Goal: Navigation & Orientation: Find specific page/section

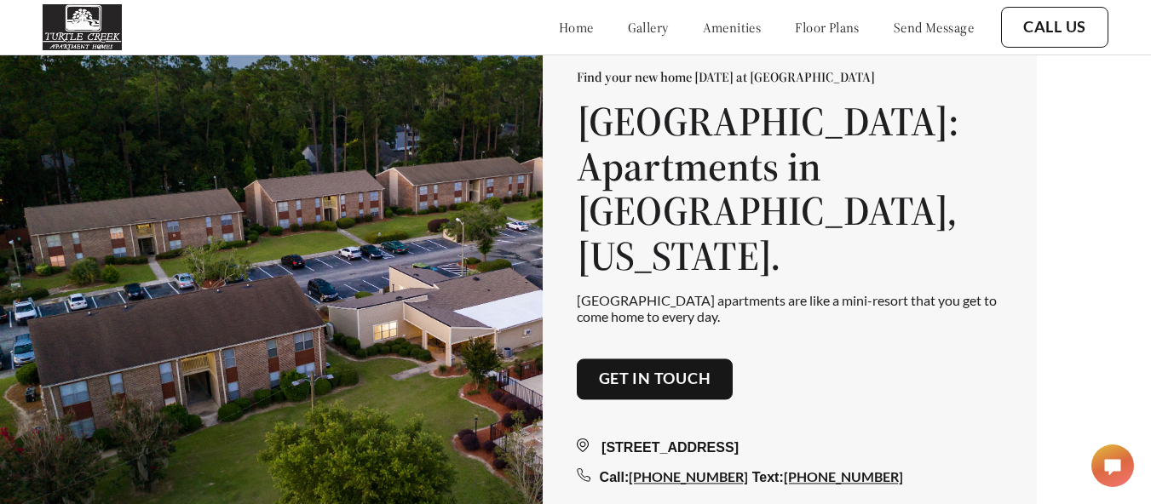
click at [813, 23] on link "floor plans" at bounding box center [827, 27] width 65 height 17
click at [809, 24] on link "floor plans" at bounding box center [827, 27] width 65 height 17
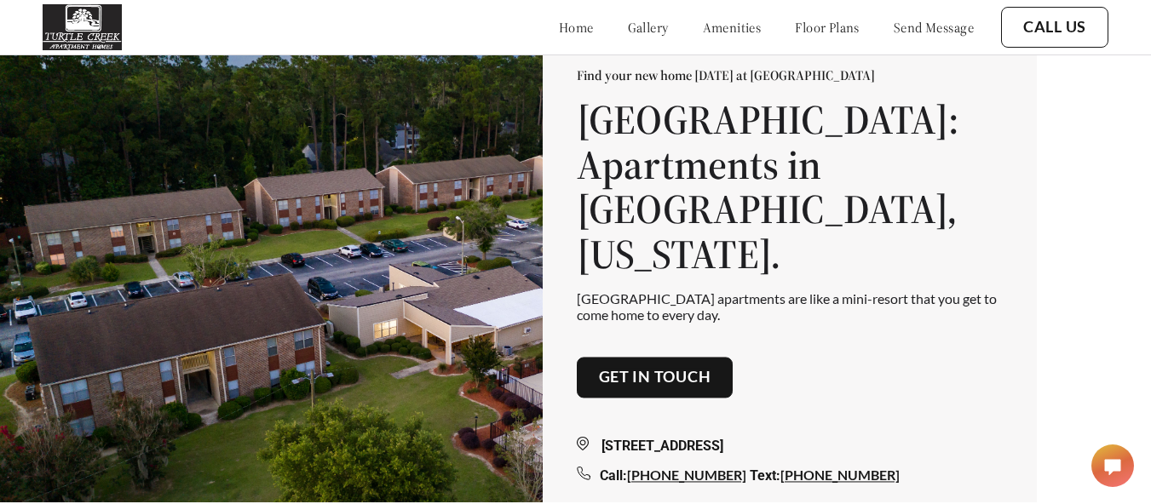
click at [713, 29] on link "amenities" at bounding box center [732, 27] width 59 height 17
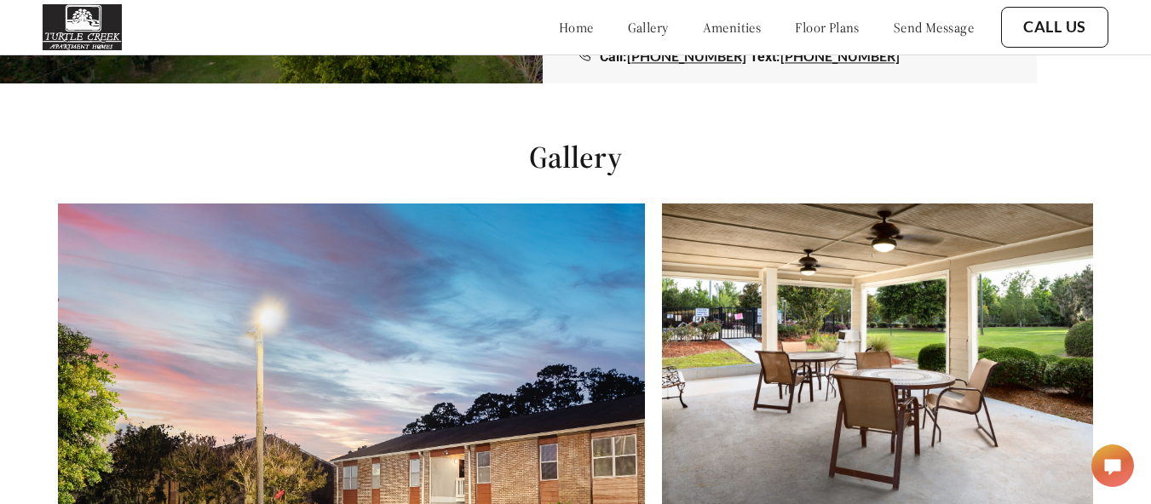
scroll to position [414, 0]
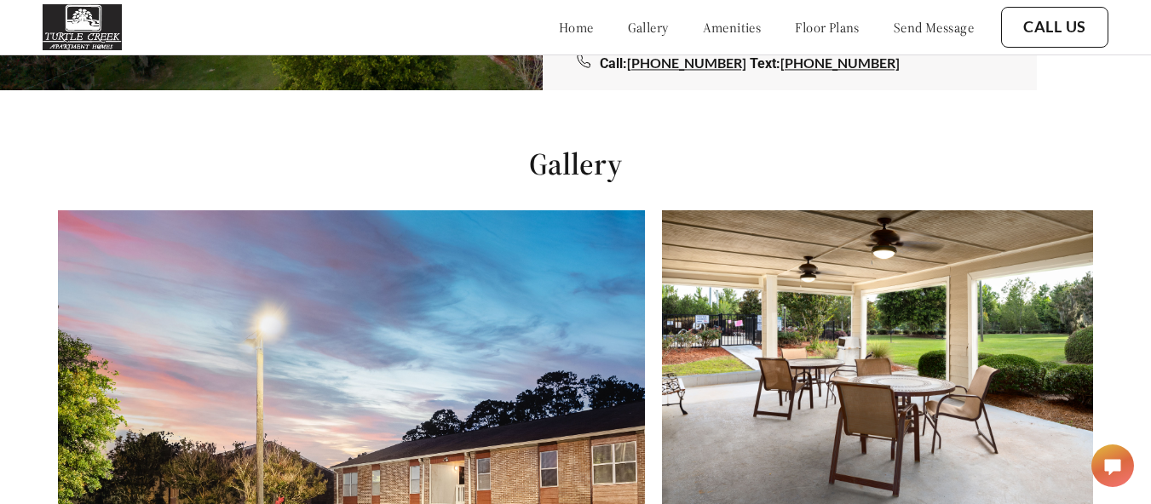
click at [809, 29] on div "home gallery amenities floor plans send message" at bounding box center [749, 27] width 449 height 46
click at [809, 29] on link "floor plans" at bounding box center [827, 27] width 65 height 17
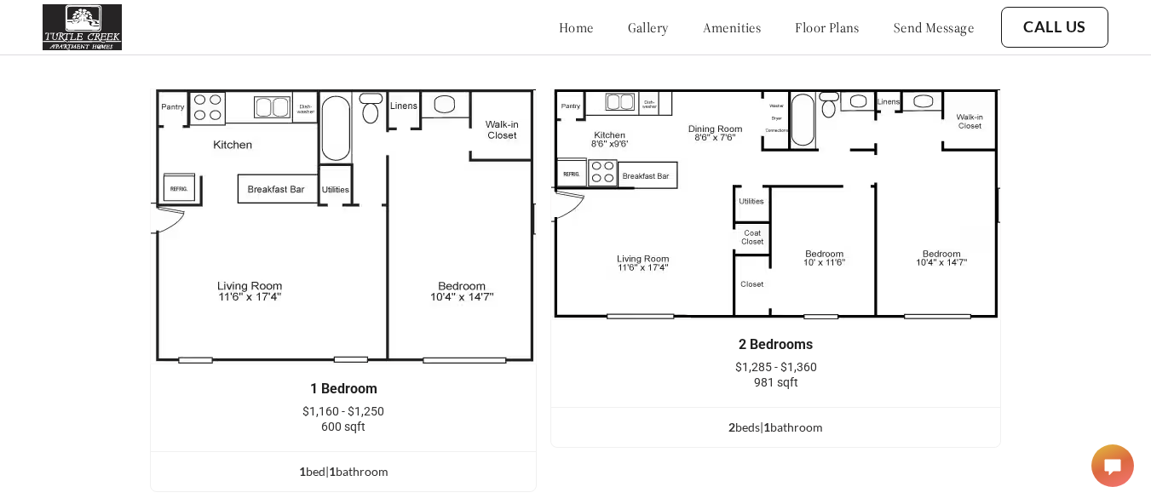
scroll to position [1994, 0]
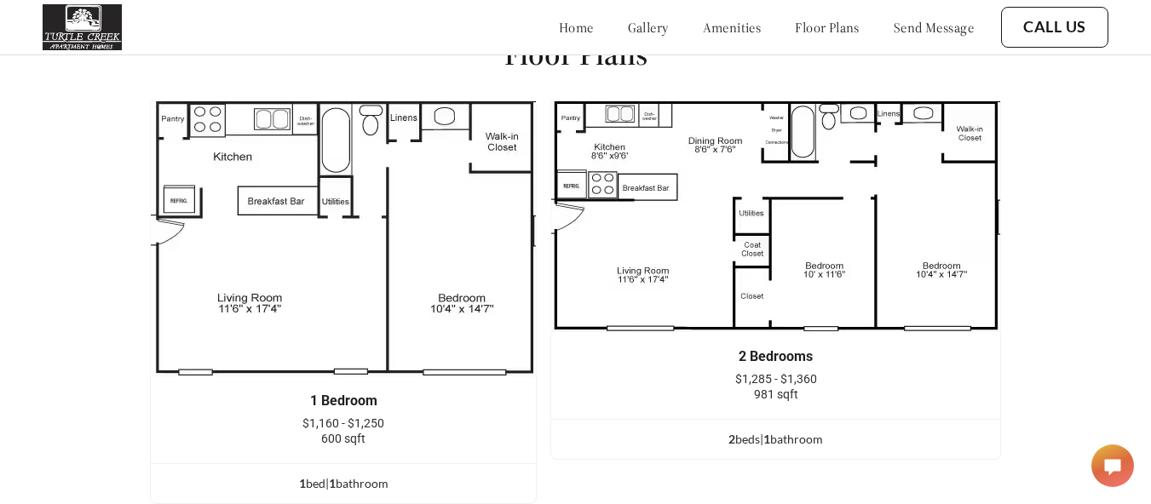
click at [628, 34] on link "gallery" at bounding box center [648, 27] width 41 height 17
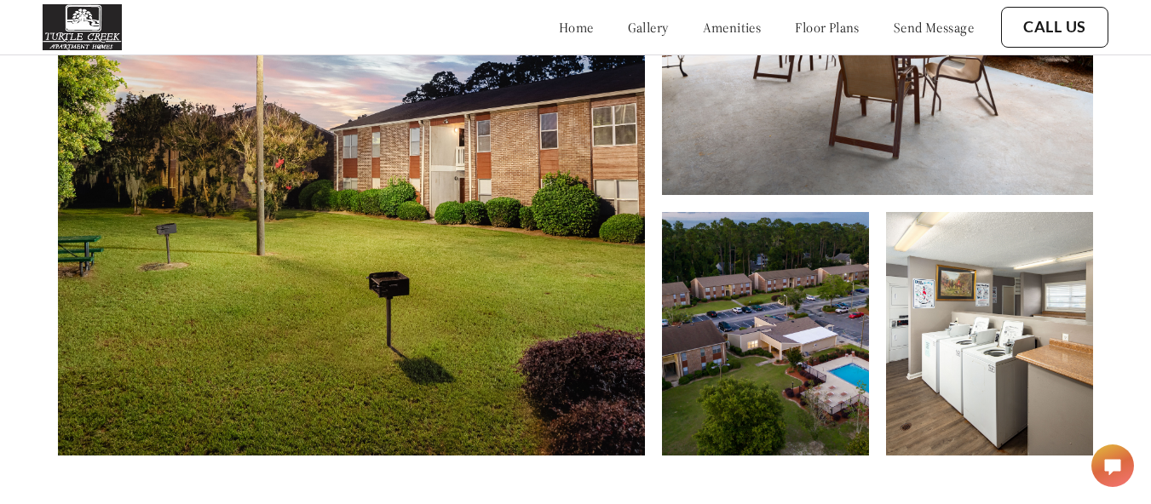
scroll to position [753, 0]
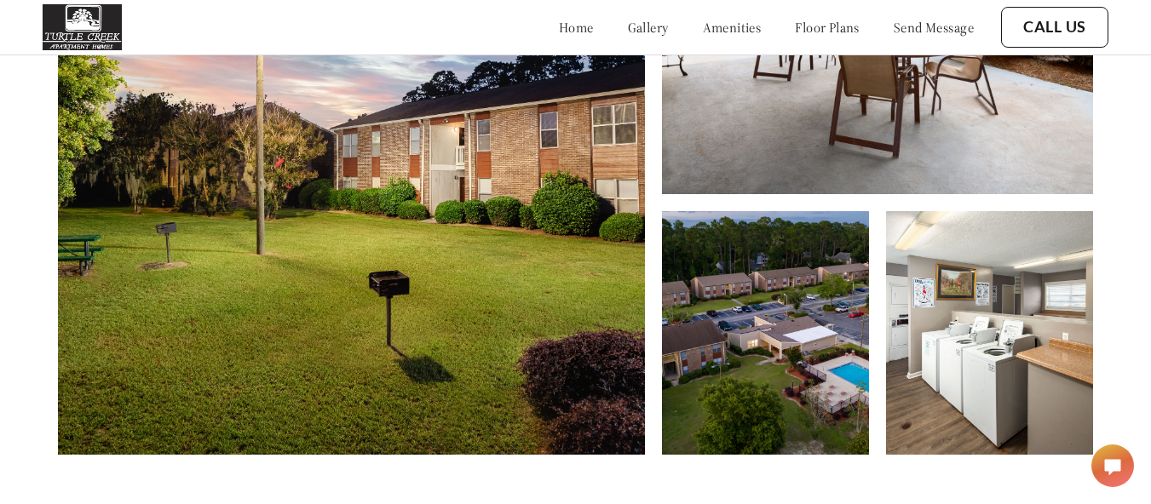
click at [540, 242] on img at bounding box center [351, 162] width 587 height 583
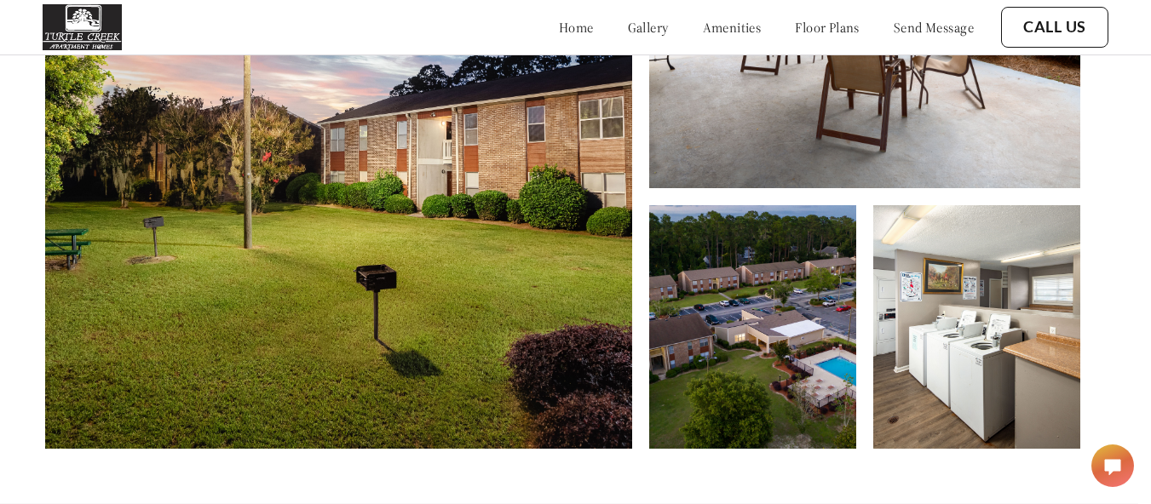
scroll to position [759, 0]
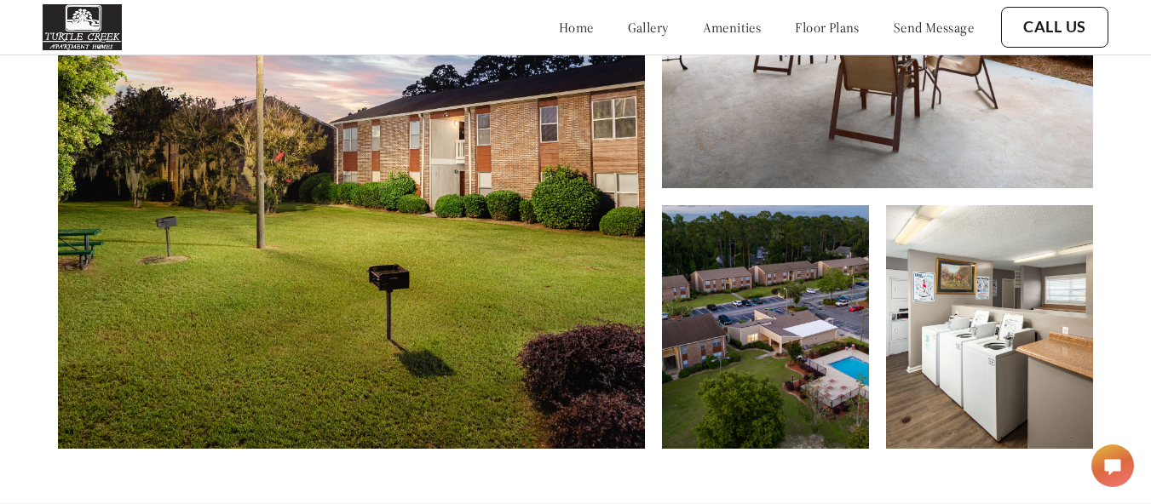
click at [559, 32] on link "home" at bounding box center [576, 27] width 35 height 17
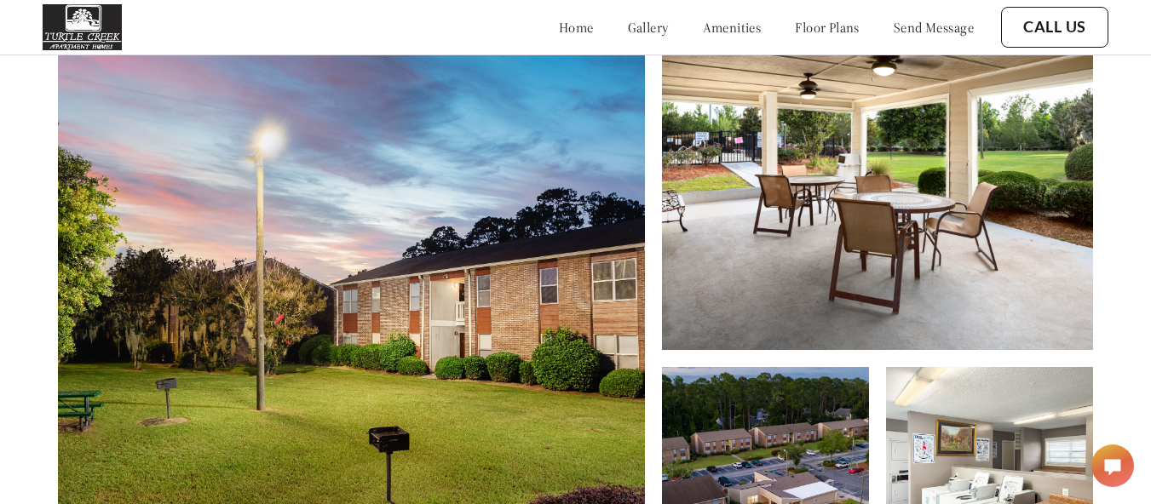
scroll to position [595, 0]
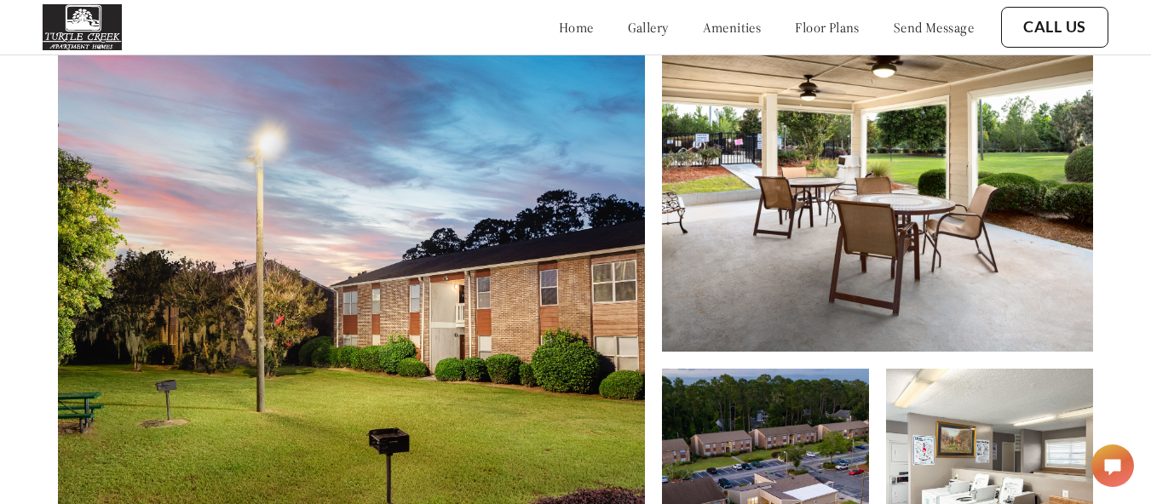
click at [705, 27] on link "amenities" at bounding box center [732, 27] width 59 height 17
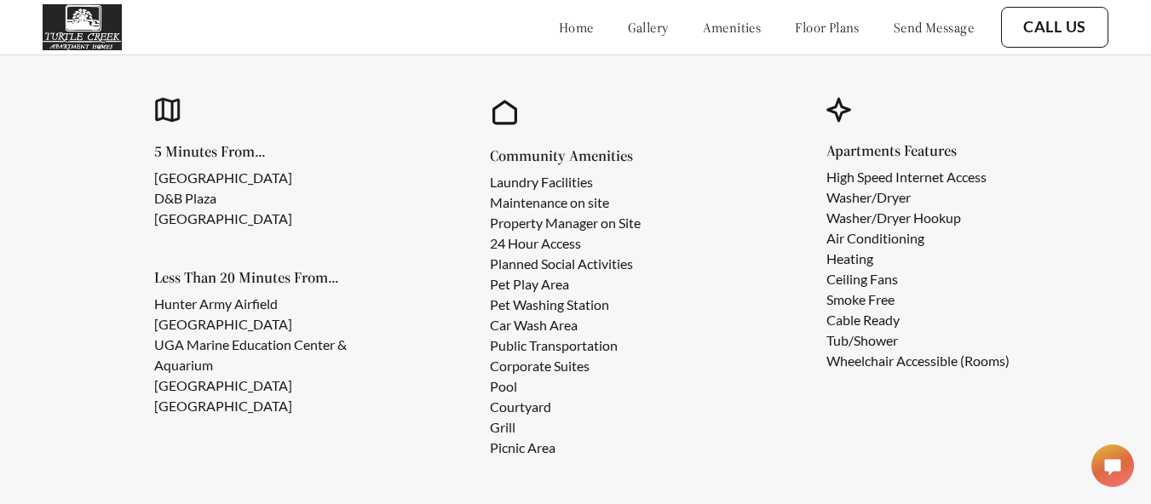
scroll to position [1419, 0]
